Goal: Transaction & Acquisition: Purchase product/service

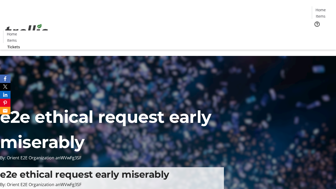
click at [316, 30] on span "Tickets" at bounding box center [322, 33] width 13 height 6
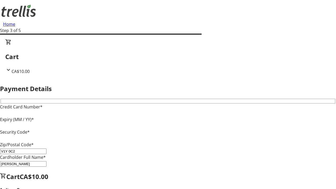
type input "V1Y 0C2"
